Goal: Task Accomplishment & Management: Use online tool/utility

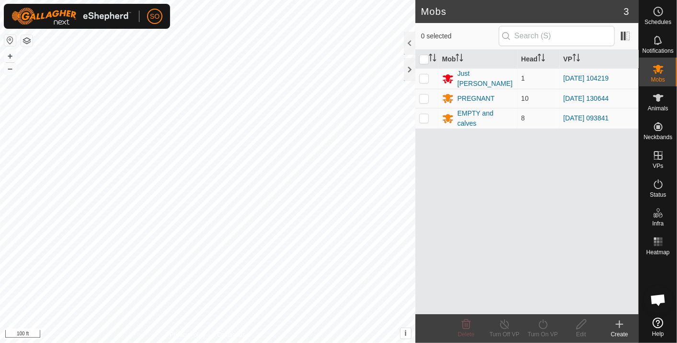
scroll to position [2847, 0]
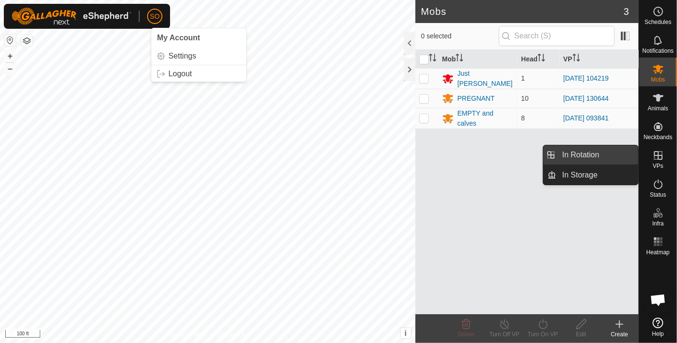
click at [594, 152] on link "In Rotation" at bounding box center [598, 154] width 82 height 19
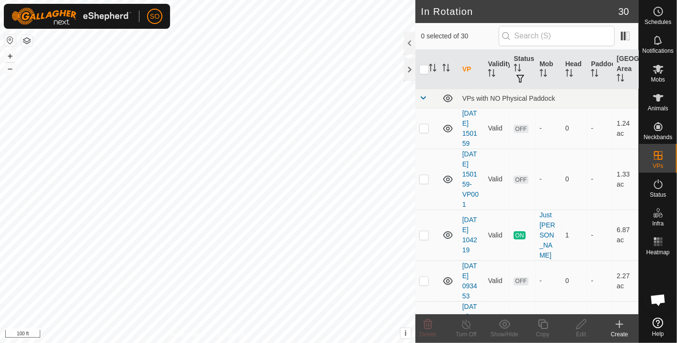
click at [620, 323] on icon at bounding box center [620, 324] width 0 height 7
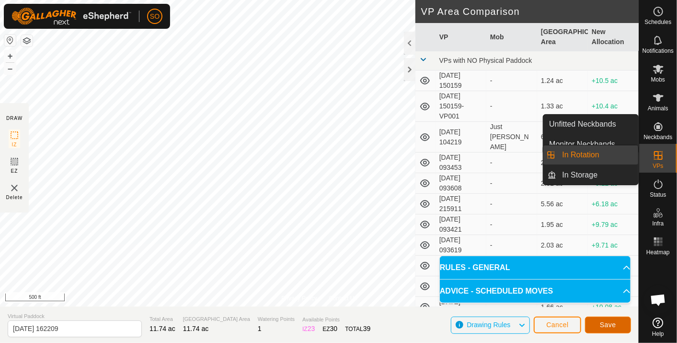
click at [604, 324] on span "Save" at bounding box center [608, 325] width 16 height 8
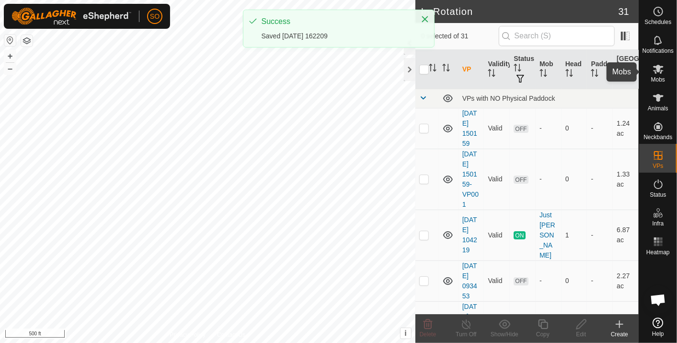
click at [654, 69] on icon at bounding box center [659, 69] width 12 height 12
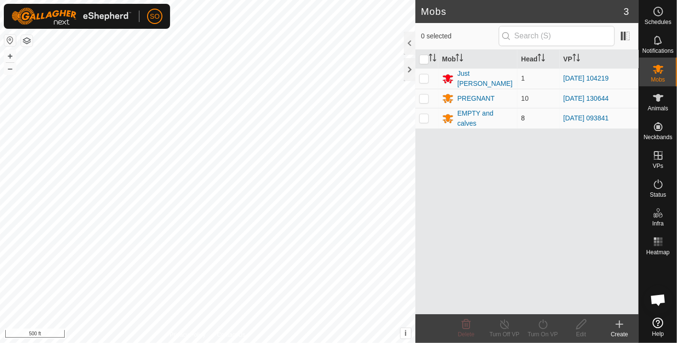
click at [426, 114] on p-checkbox at bounding box center [424, 118] width 10 height 8
checkbox input "true"
click at [545, 325] on icon at bounding box center [543, 324] width 12 height 12
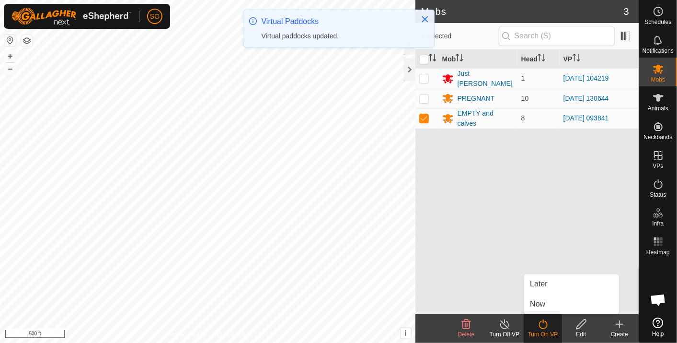
click at [538, 301] on link "Now" at bounding box center [571, 303] width 95 height 19
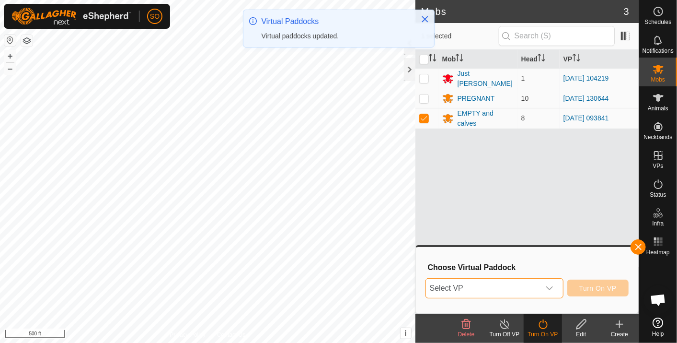
click at [525, 289] on span "Select VP" at bounding box center [483, 288] width 114 height 19
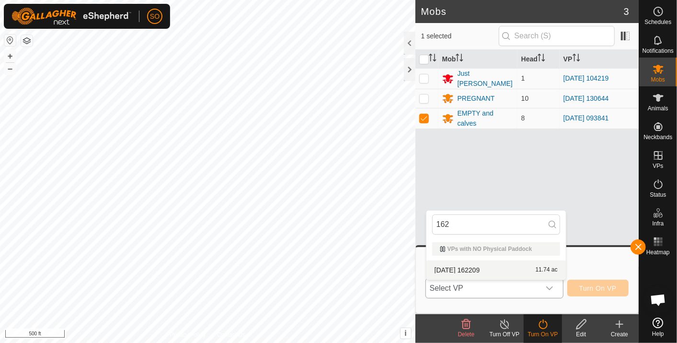
type input "162"
click at [485, 265] on li "[DATE] 162209 11.74 ac" at bounding box center [496, 269] width 139 height 19
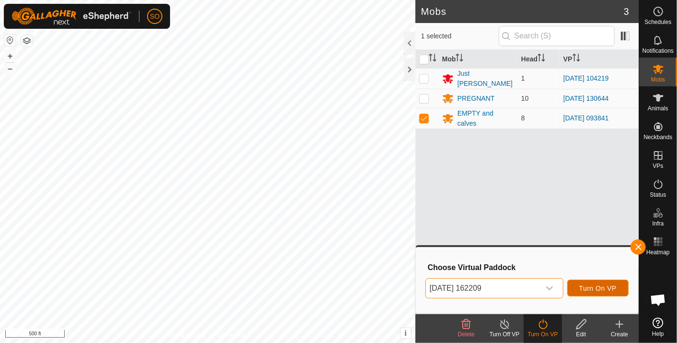
click at [597, 286] on span "Turn On VP" at bounding box center [598, 288] width 37 height 8
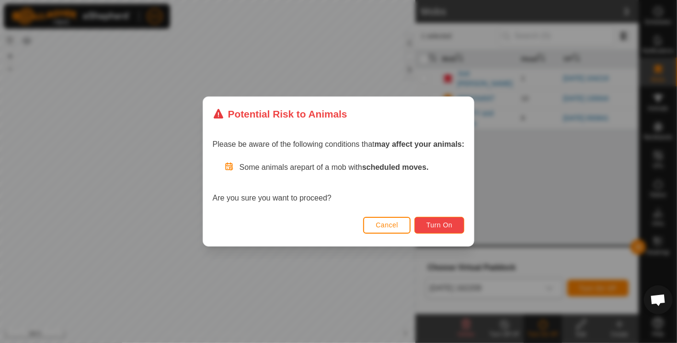
click at [441, 224] on span "Turn On" at bounding box center [440, 225] width 26 height 8
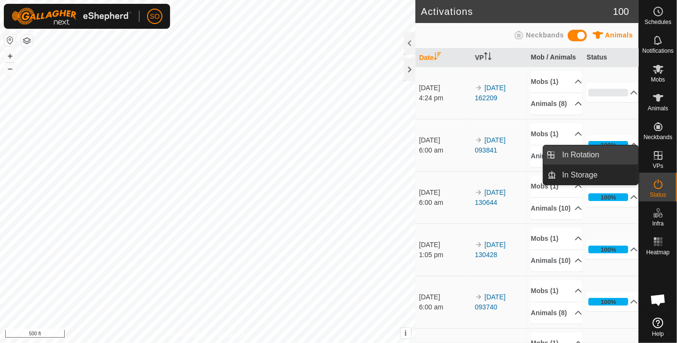
click at [586, 152] on link "In Rotation" at bounding box center [598, 154] width 82 height 19
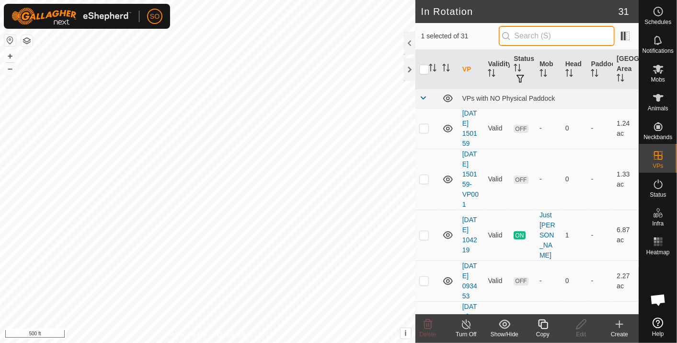
click at [536, 34] on input "text" at bounding box center [557, 36] width 116 height 20
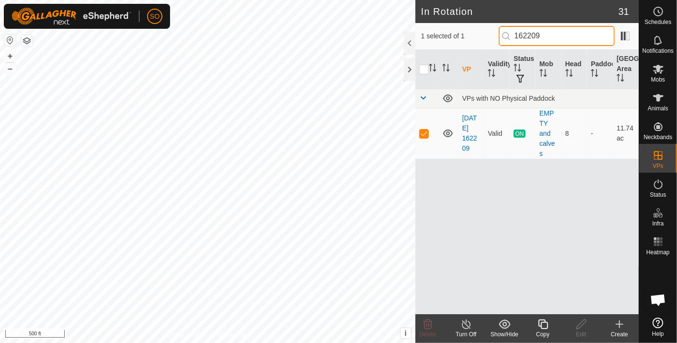
type input "162209"
